Goal: Information Seeking & Learning: Find specific fact

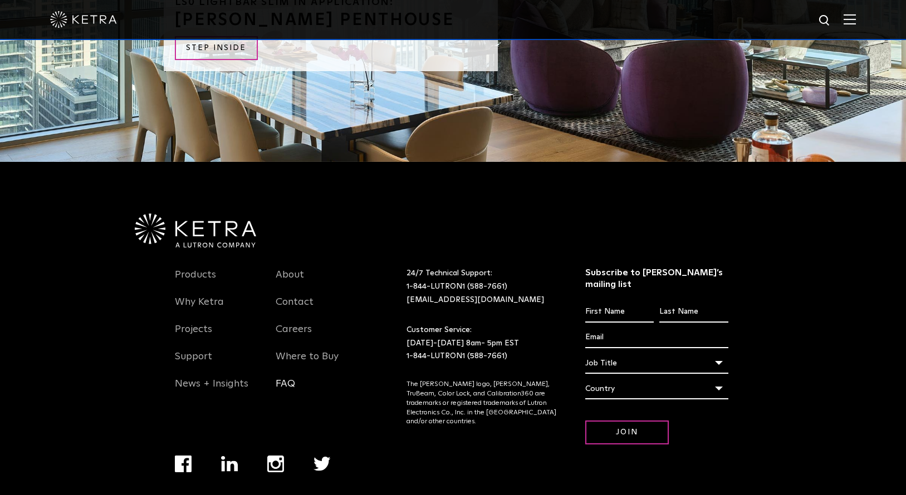
scroll to position [2818, 0]
click at [280, 377] on link "FAQ" at bounding box center [285, 390] width 19 height 26
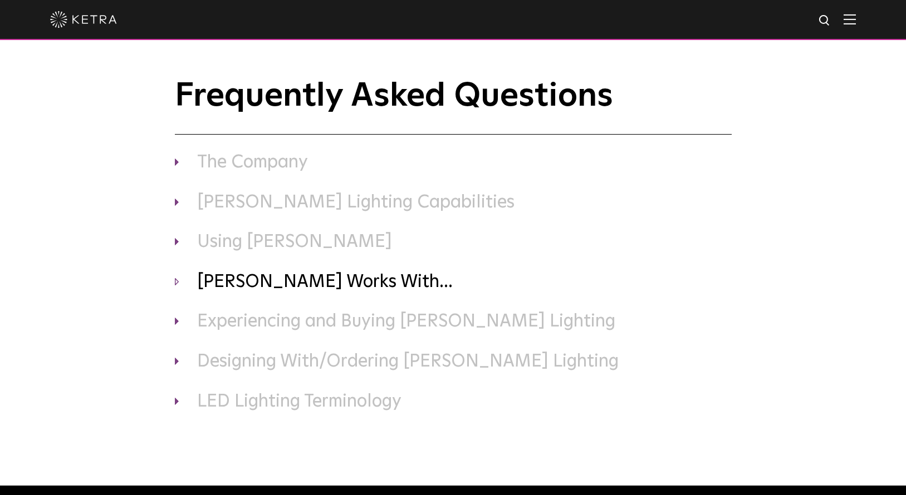
click at [257, 288] on h3 "Ketra Works With..." at bounding box center [453, 282] width 557 height 23
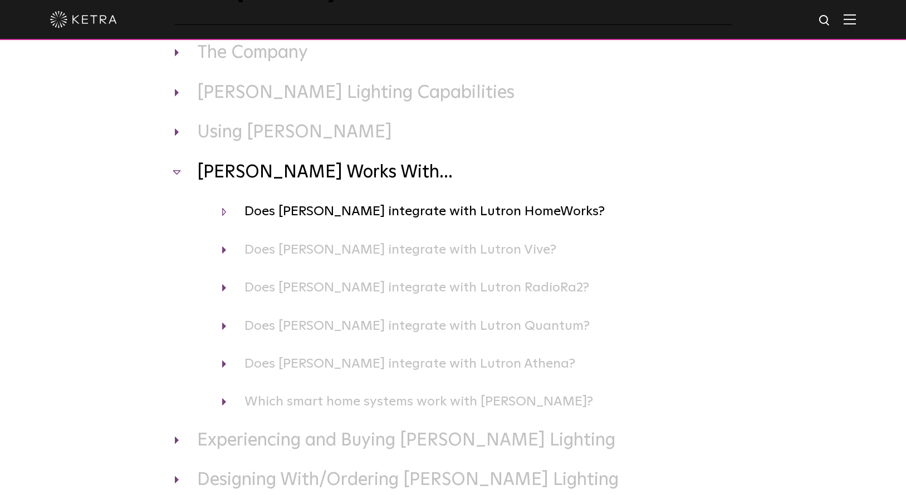
click at [519, 216] on h4 "Does Ketra integrate with Lutron HomeWorks?" at bounding box center [476, 211] width 509 height 21
